Goal: Obtain resource: Download file/media

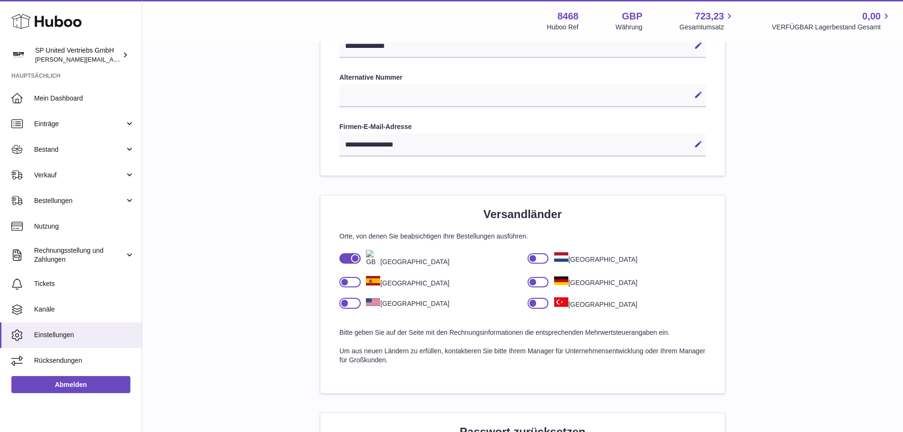
scroll to position [470, 0]
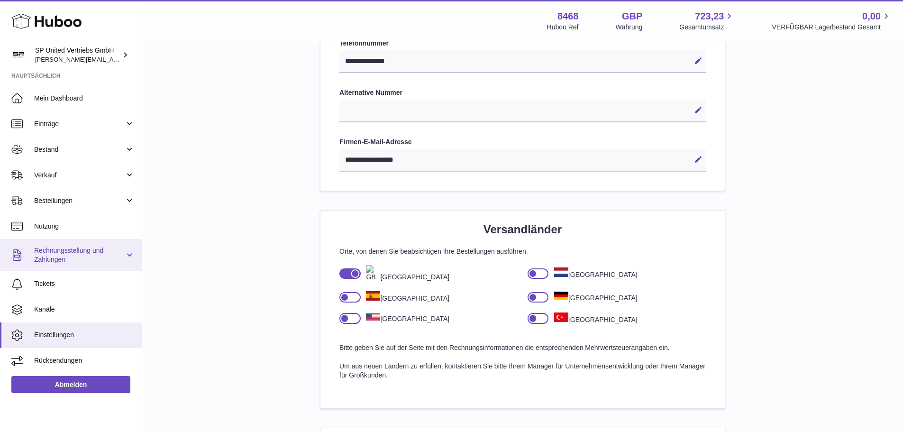
click at [45, 247] on span "Rechnungsstellung und Zahlungen" at bounding box center [79, 255] width 91 height 18
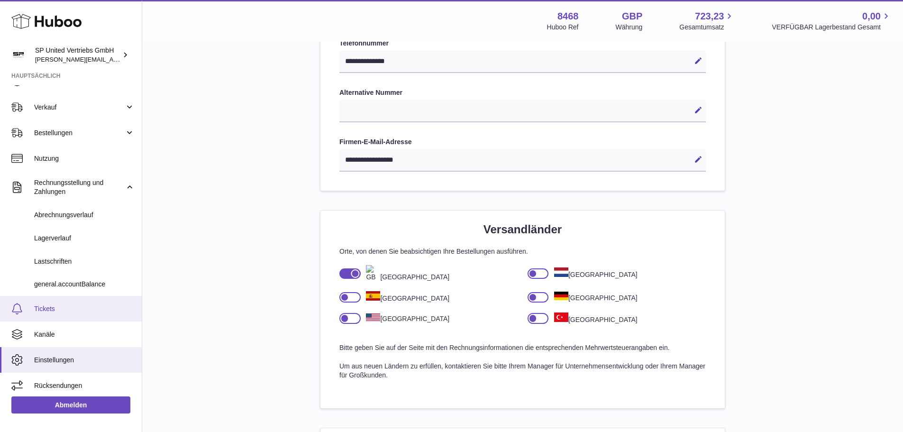
scroll to position [72, 0]
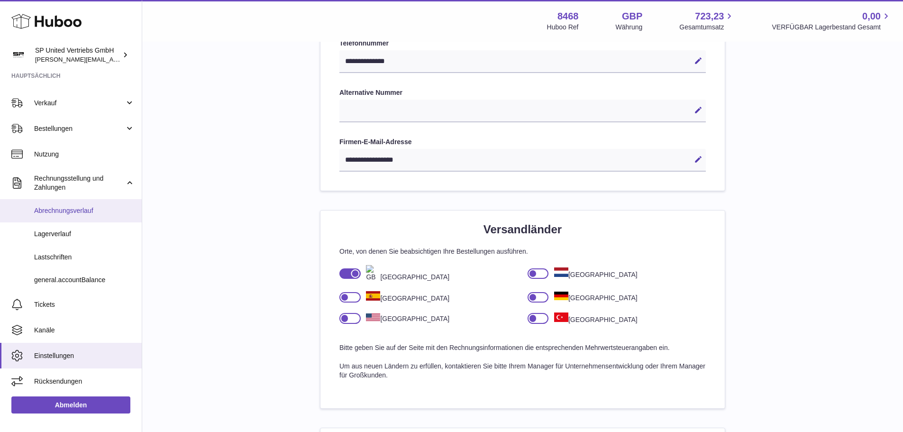
click at [62, 208] on span "Abrechnungsverlauf" at bounding box center [84, 210] width 100 height 9
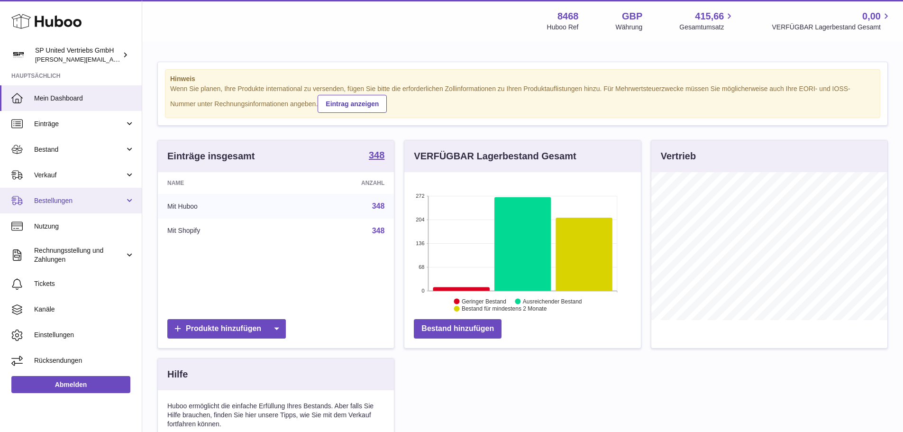
scroll to position [148, 237]
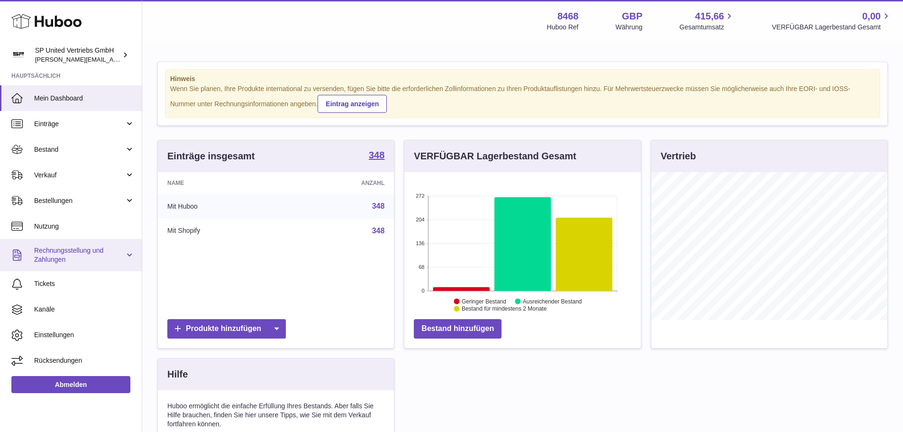
click at [68, 253] on span "Rechnungsstellung und Zahlungen" at bounding box center [79, 255] width 91 height 18
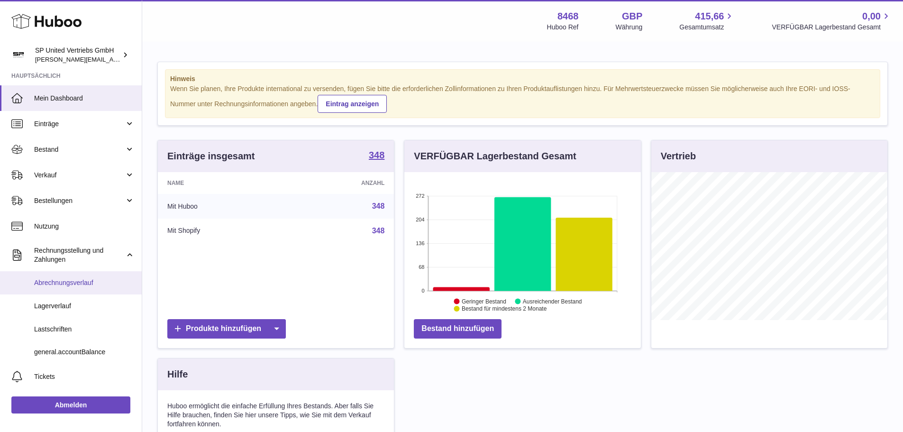
click at [54, 279] on span "Abrechnungsverlauf" at bounding box center [84, 282] width 100 height 9
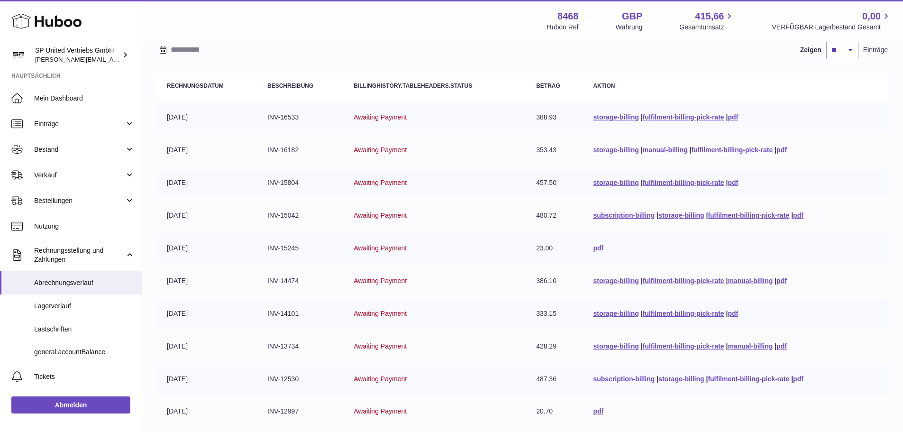
scroll to position [95, 0]
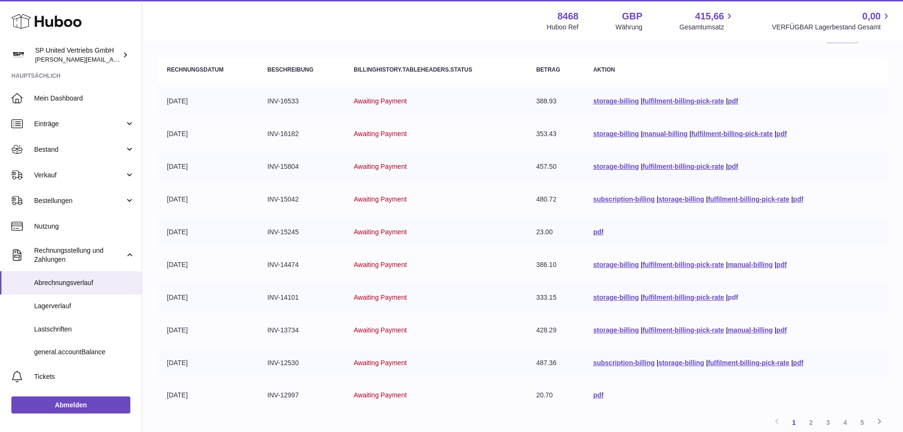
click at [733, 297] on link "pdf" at bounding box center [733, 297] width 10 height 8
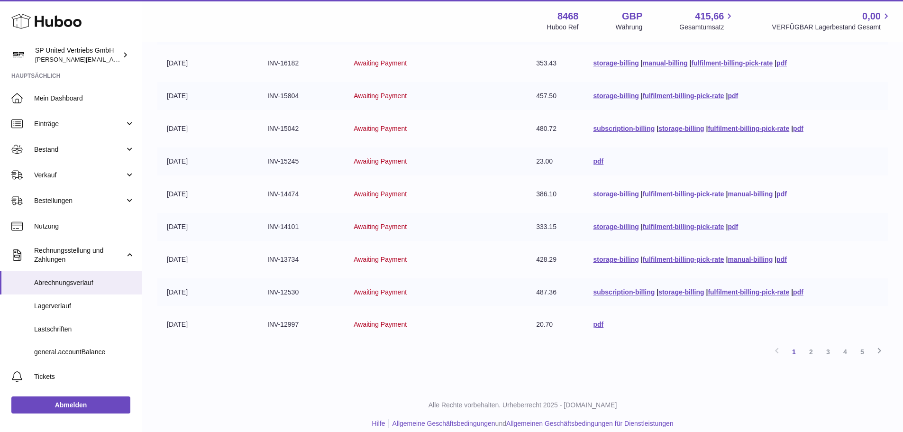
scroll to position [176, 0]
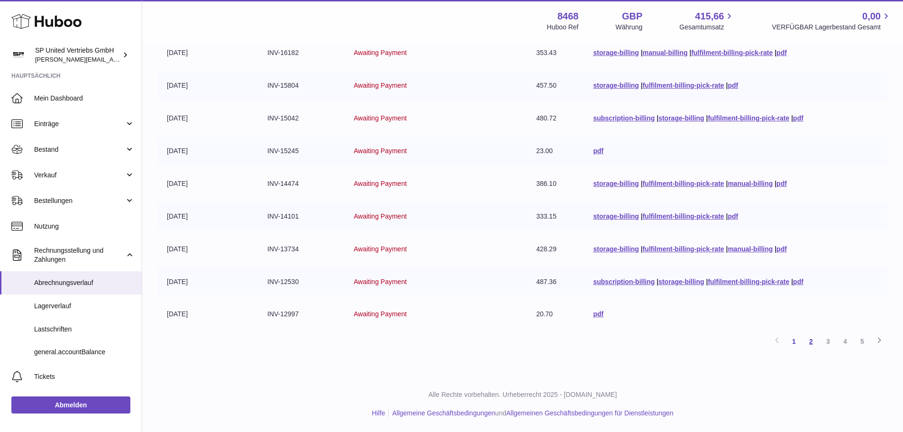
click at [807, 344] on link "2" at bounding box center [811, 341] width 17 height 17
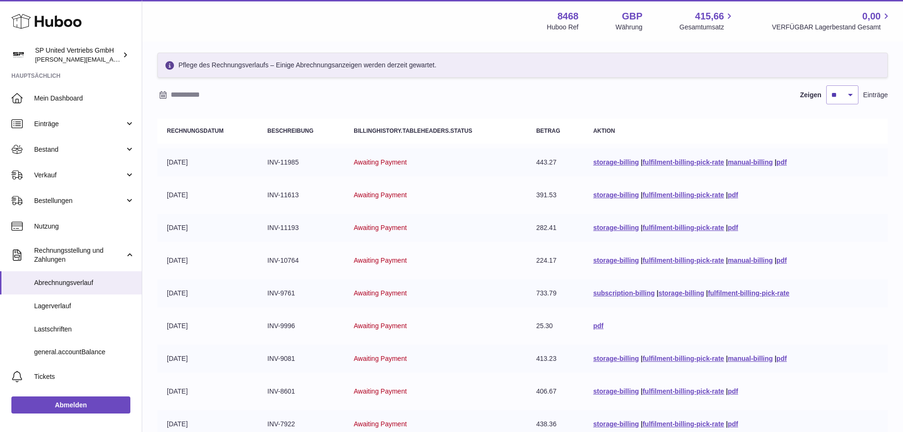
scroll to position [81, 0]
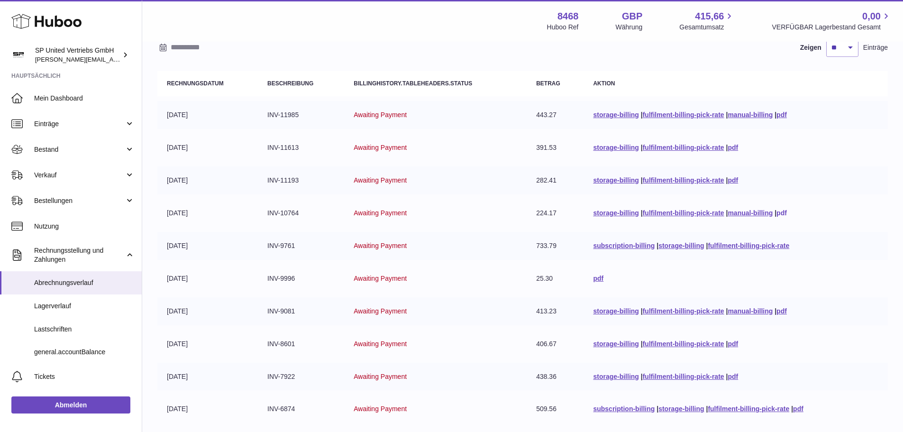
click at [781, 214] on link "pdf" at bounding box center [781, 213] width 10 height 8
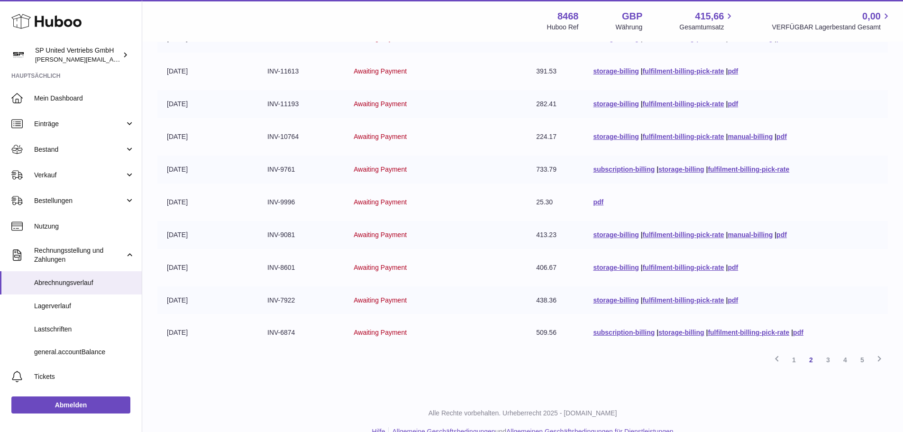
scroll to position [176, 0]
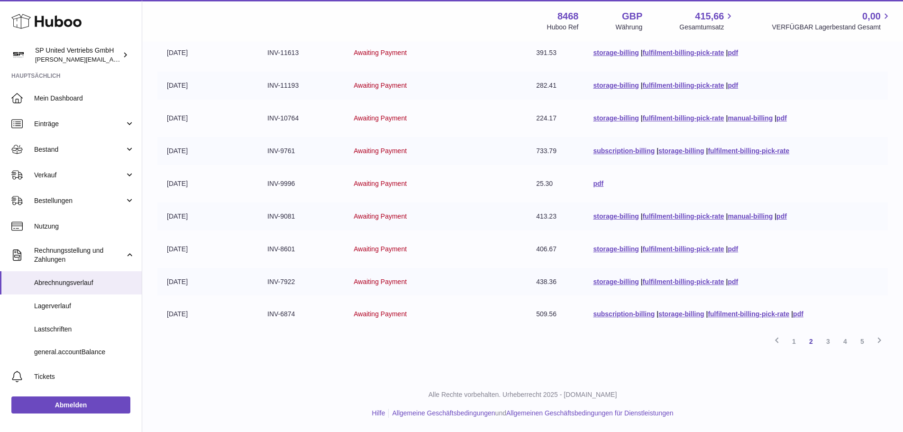
drag, startPoint x: 301, startPoint y: 147, endPoint x: 246, endPoint y: 155, distance: 55.1
click at [246, 155] on tr "01-07-2025 INV-9761 Awaiting Payment 733.79 subscription-billing | storage-bill…" at bounding box center [522, 151] width 731 height 28
copy tr "INV-9761"
click at [821, 342] on link "3" at bounding box center [828, 341] width 17 height 17
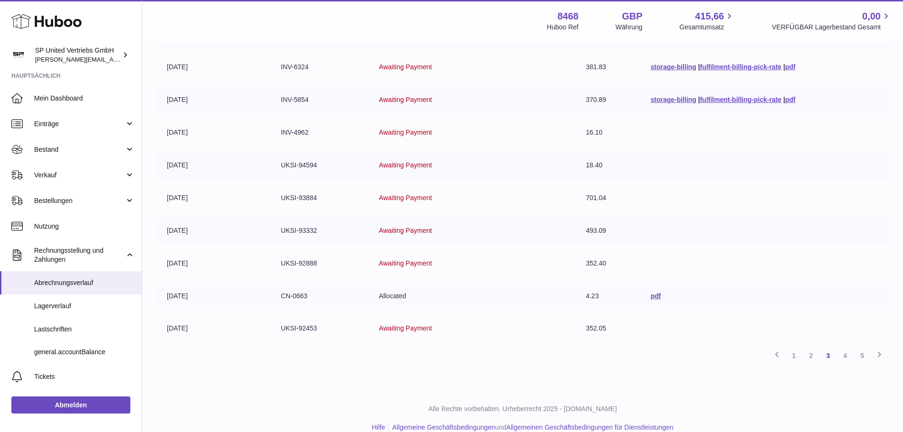
scroll to position [176, 0]
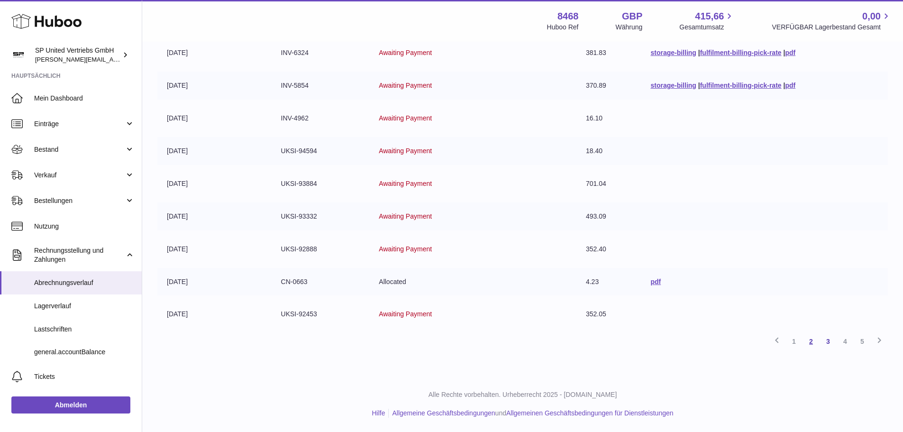
click at [808, 341] on link "2" at bounding box center [811, 341] width 17 height 17
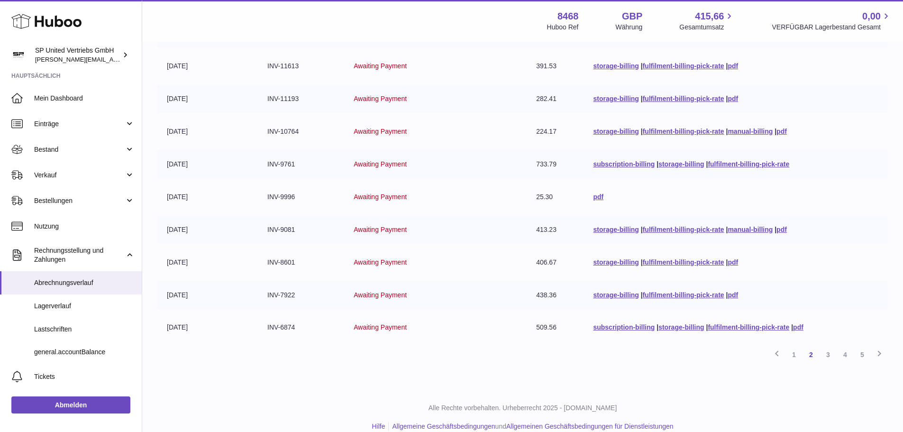
scroll to position [176, 0]
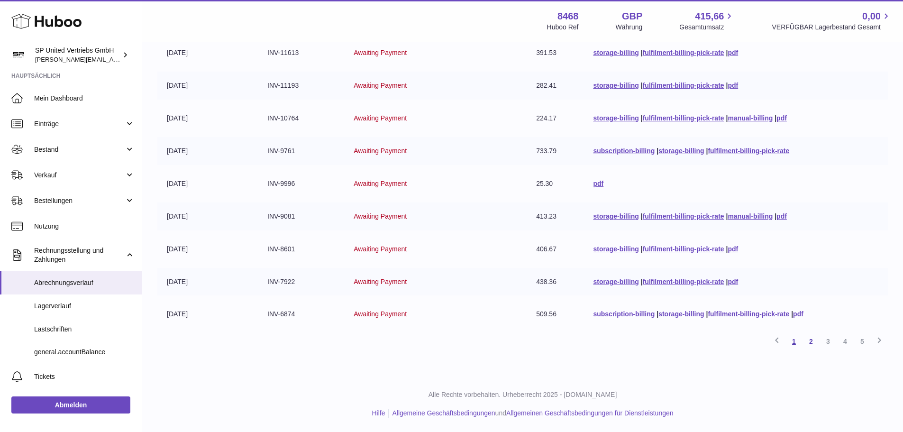
click at [796, 339] on link "1" at bounding box center [793, 341] width 17 height 17
